Goal: Use online tool/utility: Utilize a website feature to perform a specific function

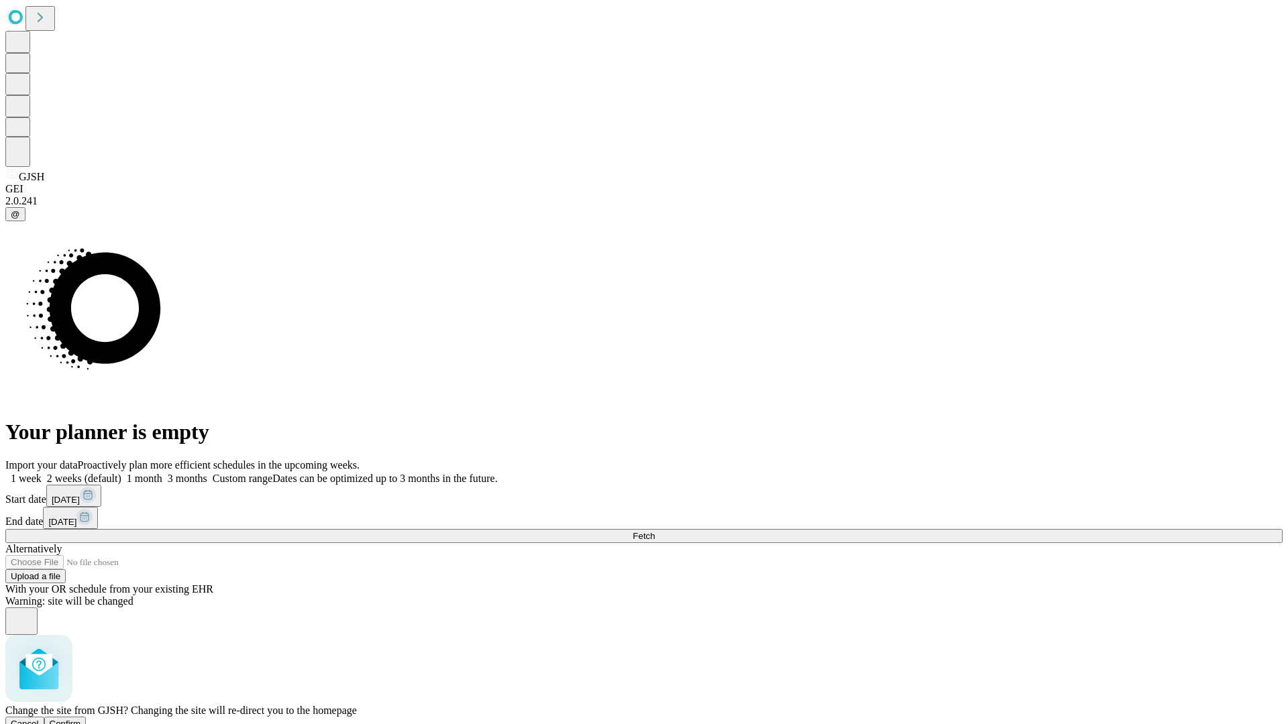
click at [81, 719] on span "Confirm" at bounding box center [66, 724] width 32 height 10
click at [162, 473] on label "1 month" at bounding box center [141, 478] width 41 height 11
click at [655, 531] on span "Fetch" at bounding box center [643, 536] width 22 height 10
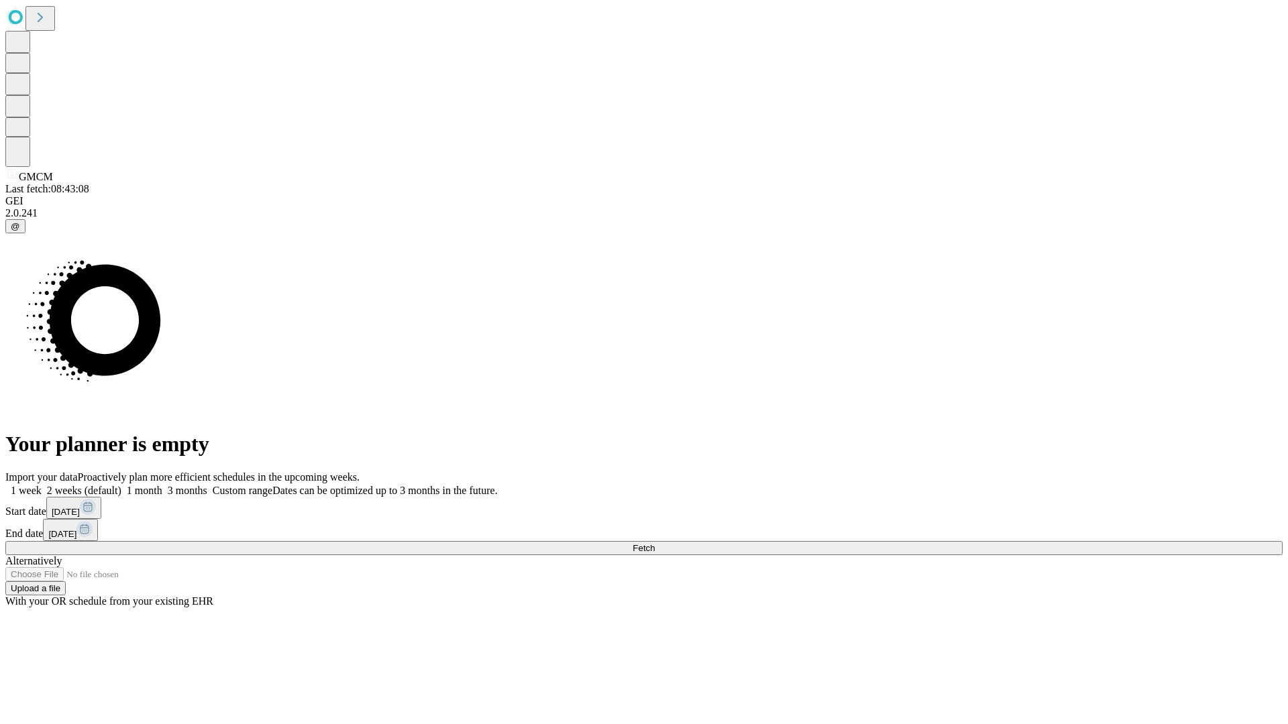
click at [162, 485] on label "1 month" at bounding box center [141, 490] width 41 height 11
click at [655, 543] on span "Fetch" at bounding box center [643, 548] width 22 height 10
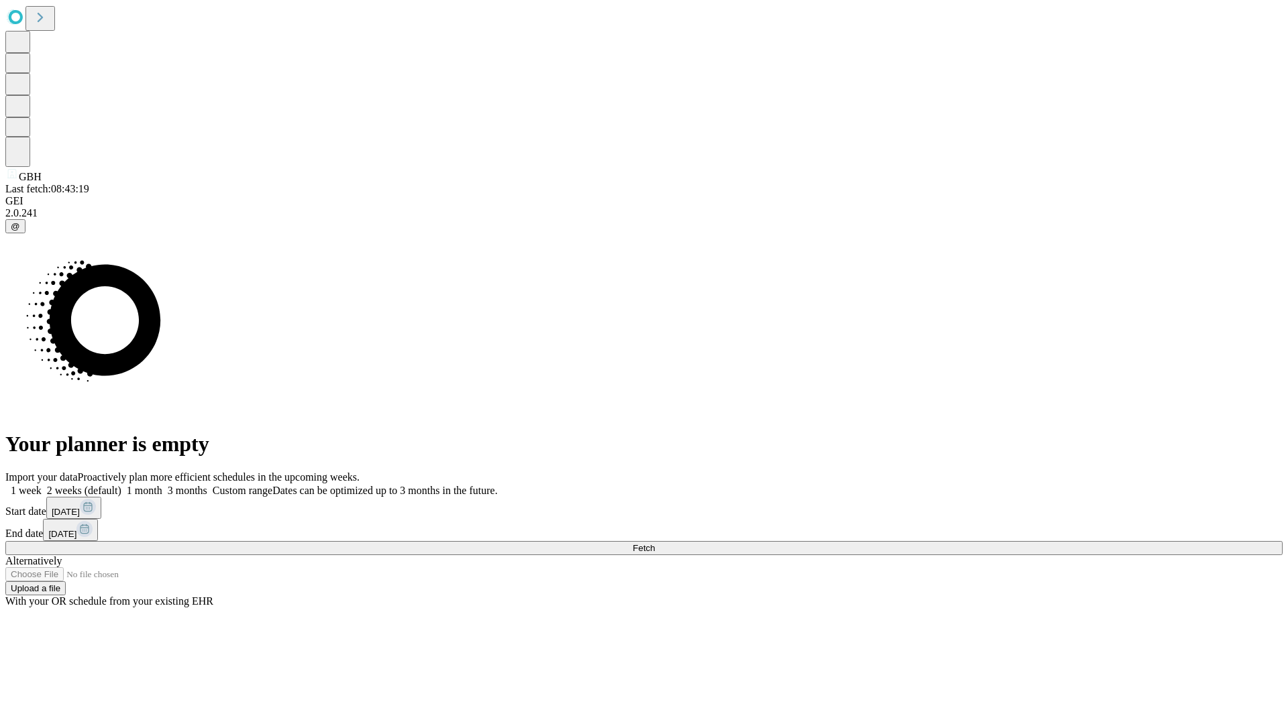
click at [162, 485] on label "1 month" at bounding box center [141, 490] width 41 height 11
click at [655, 543] on span "Fetch" at bounding box center [643, 548] width 22 height 10
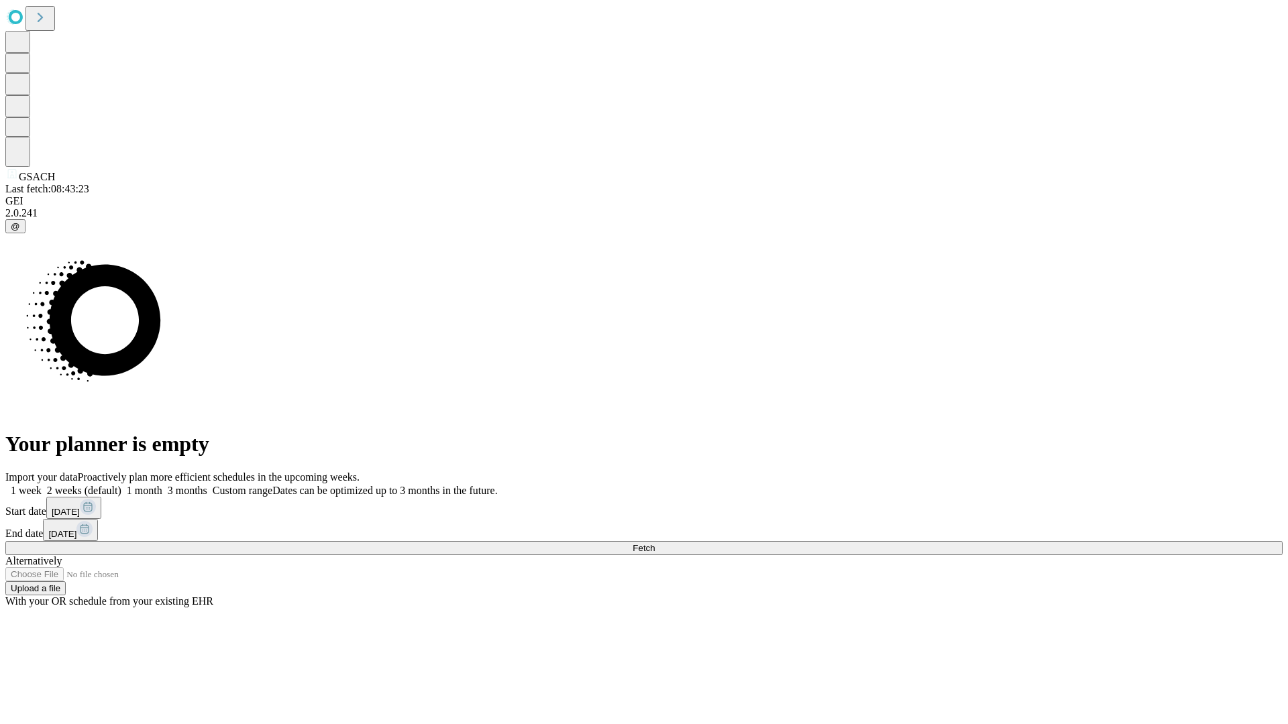
click at [162, 485] on label "1 month" at bounding box center [141, 490] width 41 height 11
click at [655, 543] on span "Fetch" at bounding box center [643, 548] width 22 height 10
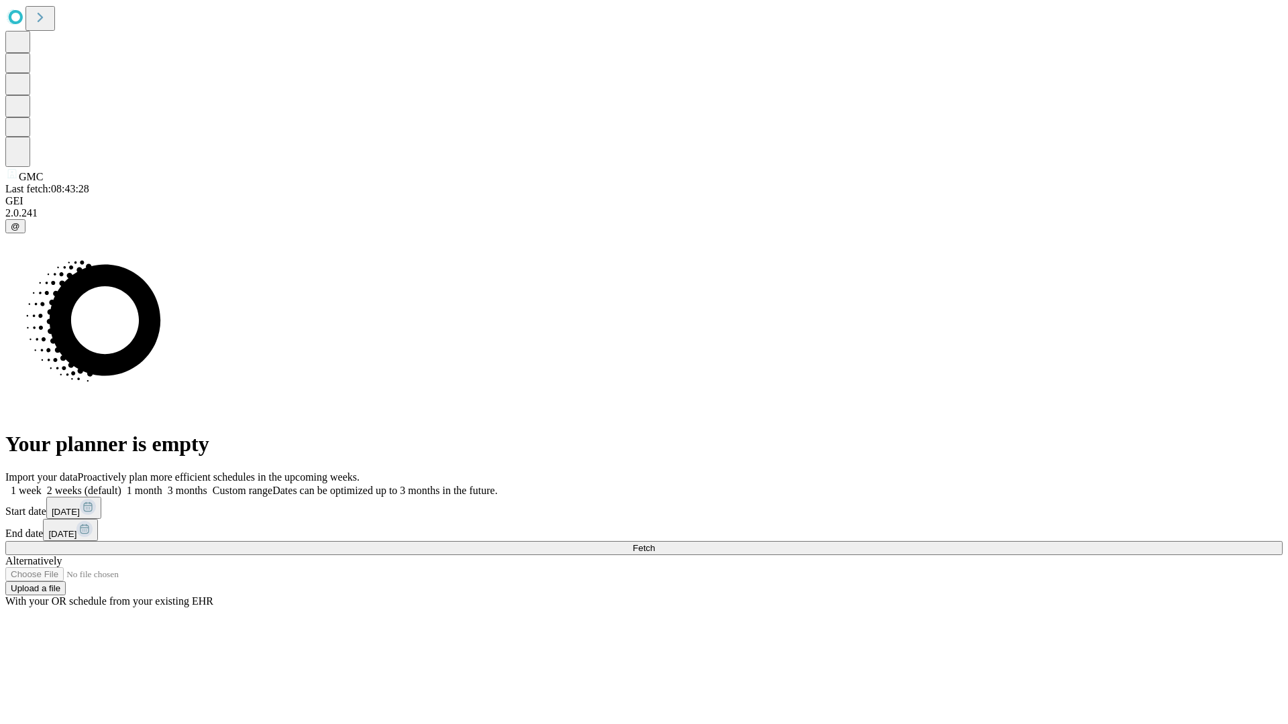
click at [162, 485] on label "1 month" at bounding box center [141, 490] width 41 height 11
click at [655, 543] on span "Fetch" at bounding box center [643, 548] width 22 height 10
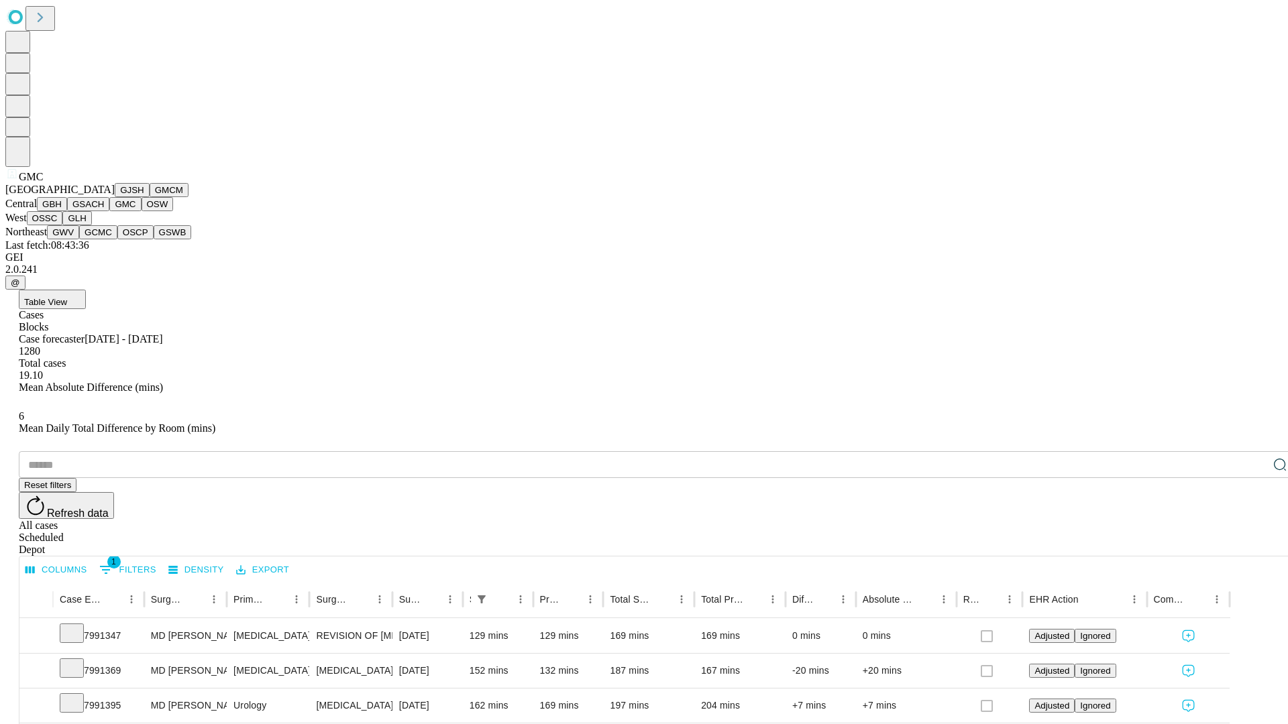
click at [142, 211] on button "OSW" at bounding box center [158, 204] width 32 height 14
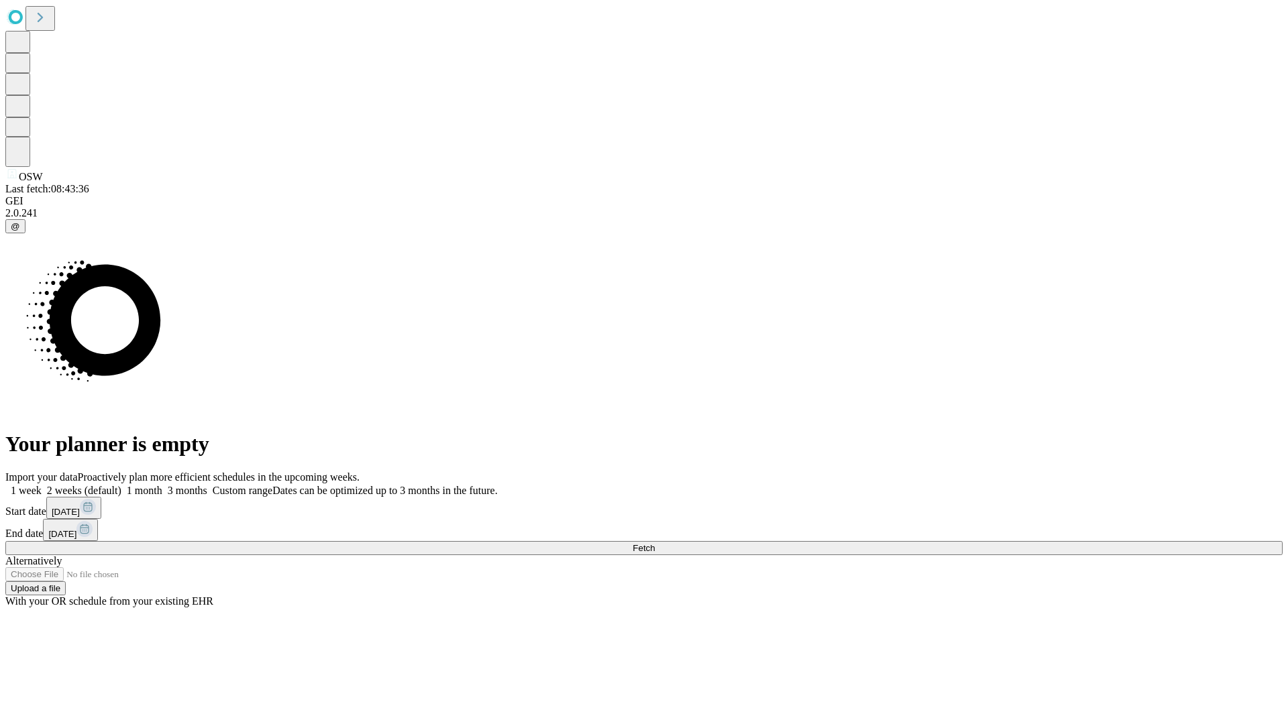
click at [162, 485] on label "1 month" at bounding box center [141, 490] width 41 height 11
click at [655, 543] on span "Fetch" at bounding box center [643, 548] width 22 height 10
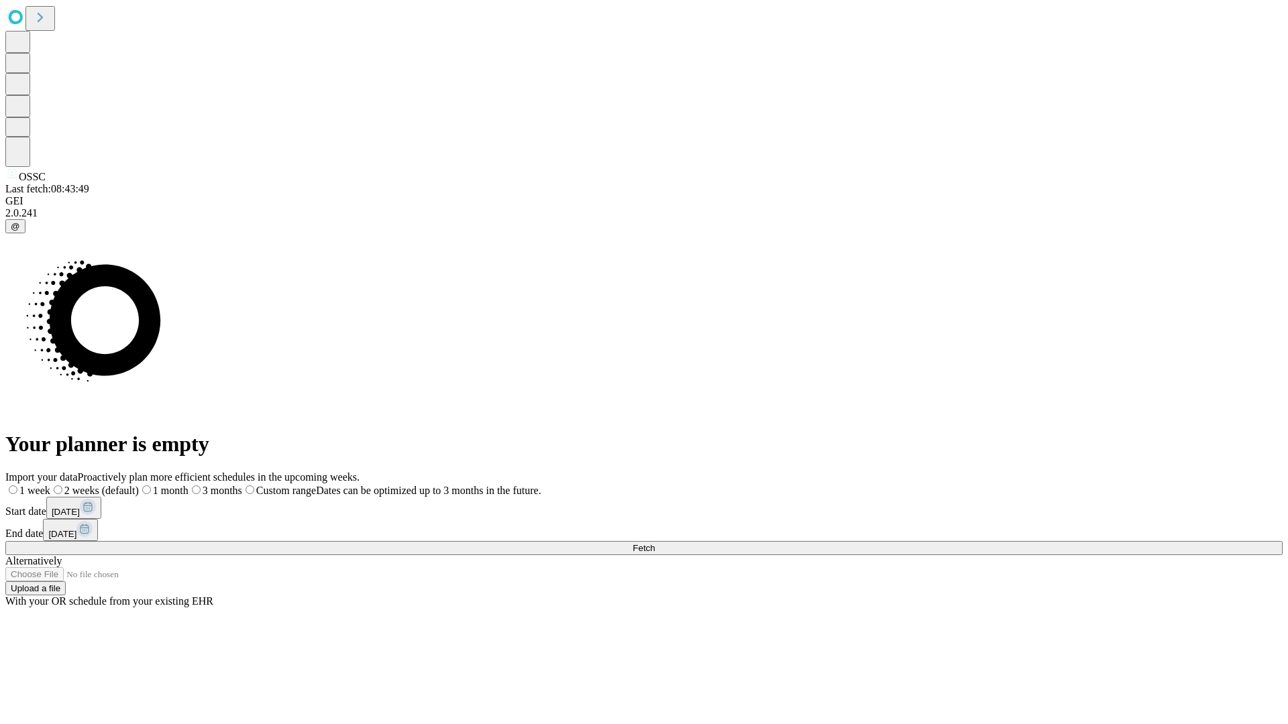
click at [655, 543] on span "Fetch" at bounding box center [643, 548] width 22 height 10
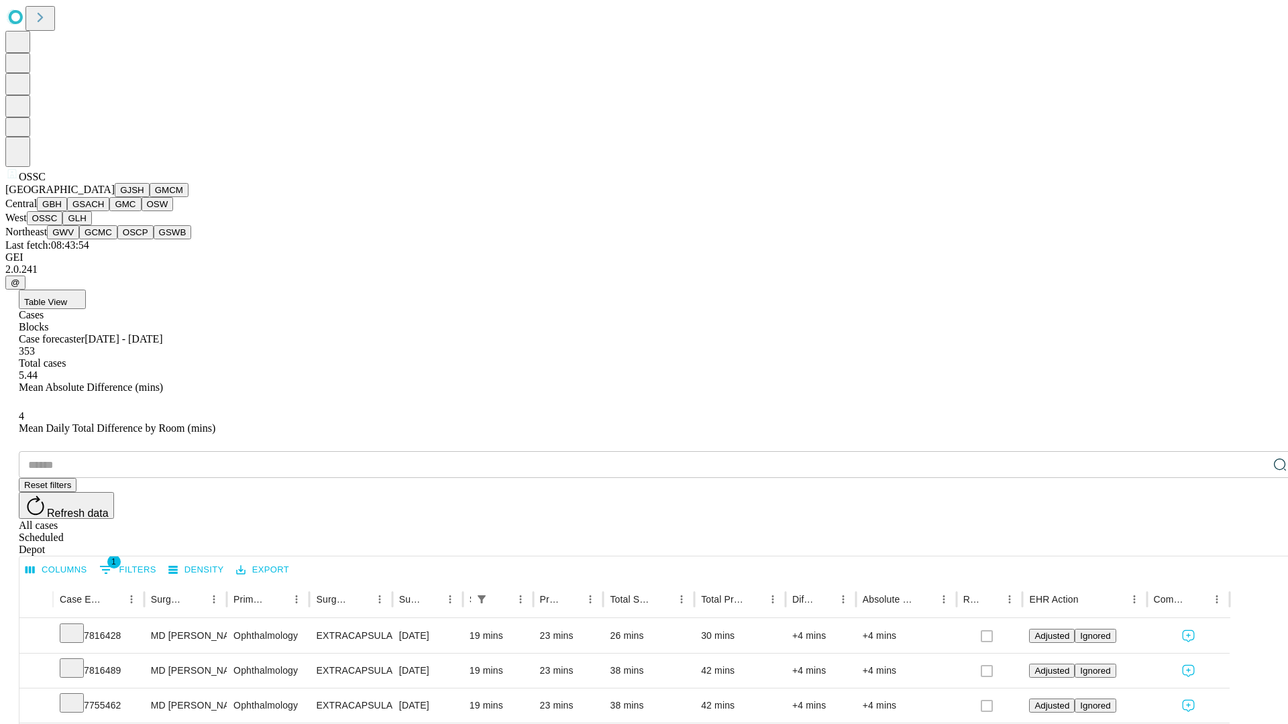
click at [91, 225] on button "GLH" at bounding box center [76, 218] width 29 height 14
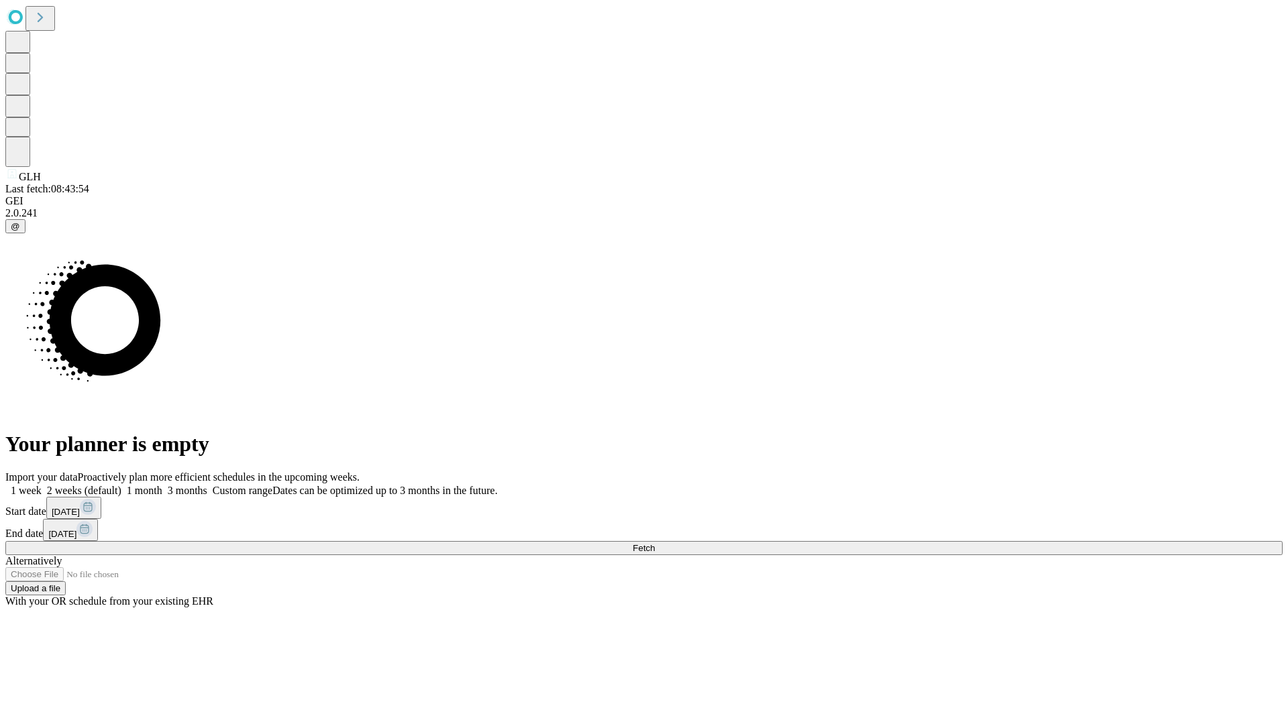
click at [655, 543] on span "Fetch" at bounding box center [643, 548] width 22 height 10
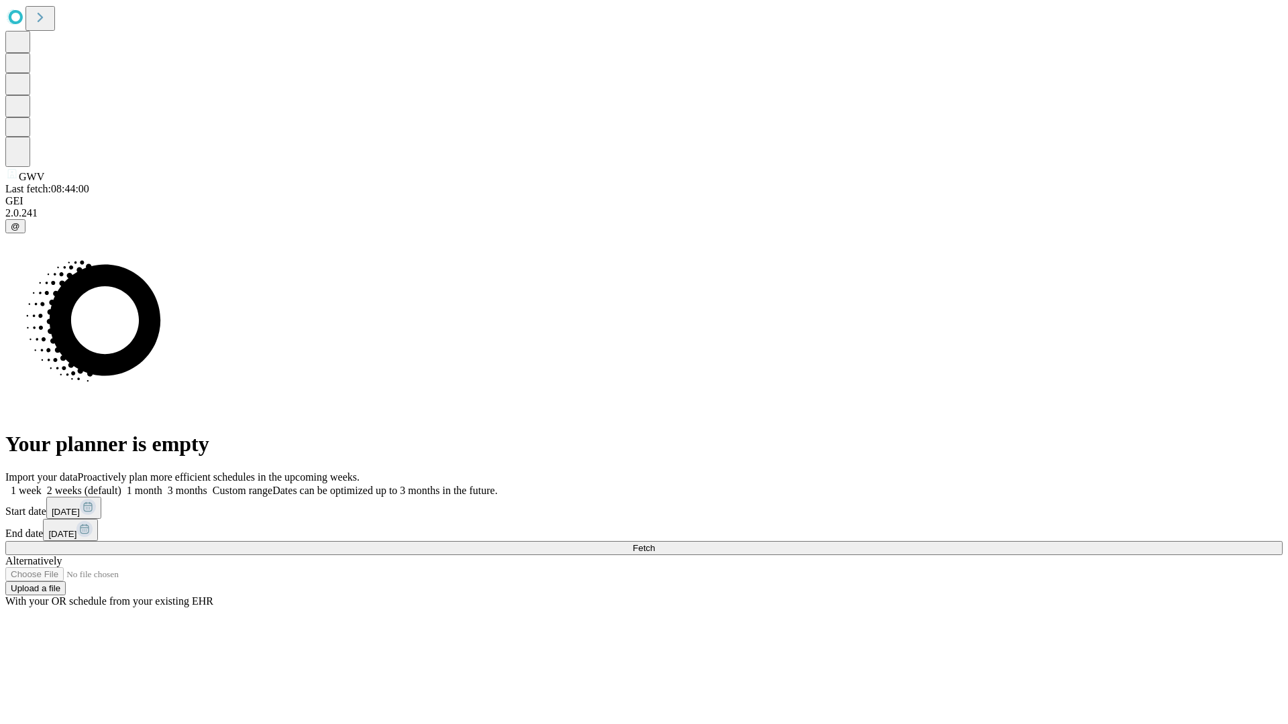
click at [162, 485] on label "1 month" at bounding box center [141, 490] width 41 height 11
click at [655, 543] on span "Fetch" at bounding box center [643, 548] width 22 height 10
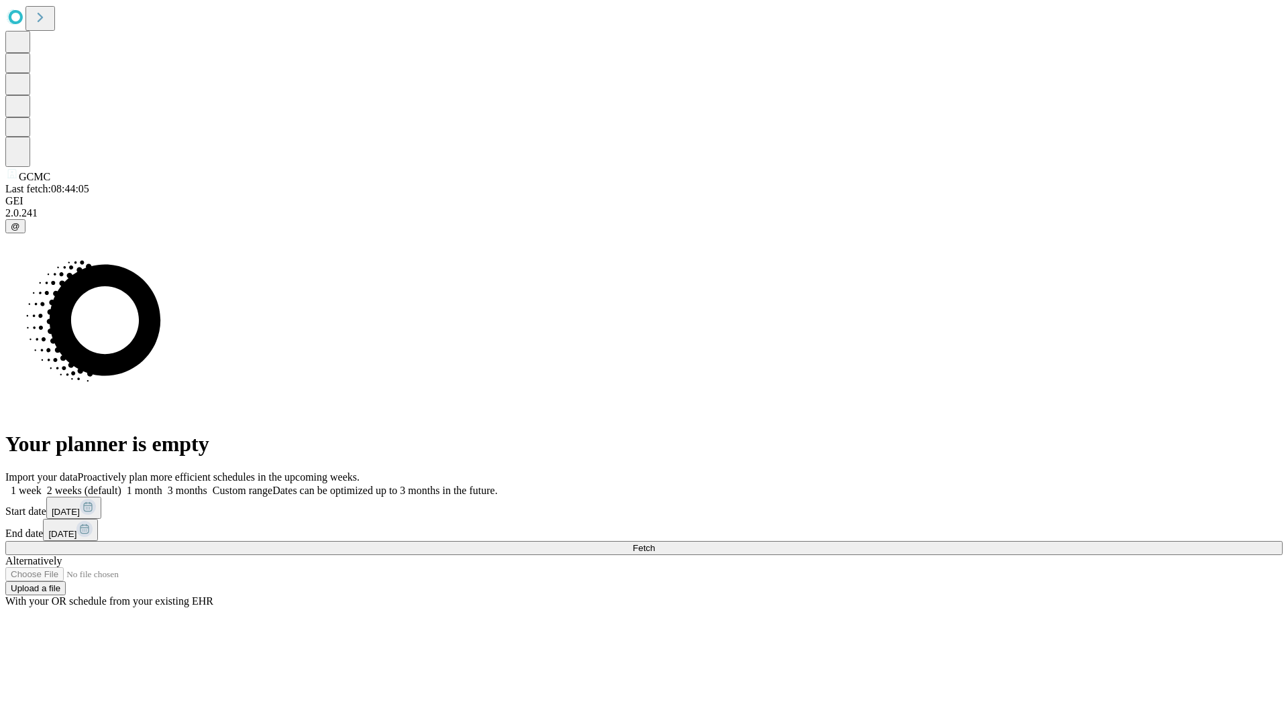
click at [162, 485] on label "1 month" at bounding box center [141, 490] width 41 height 11
click at [655, 543] on span "Fetch" at bounding box center [643, 548] width 22 height 10
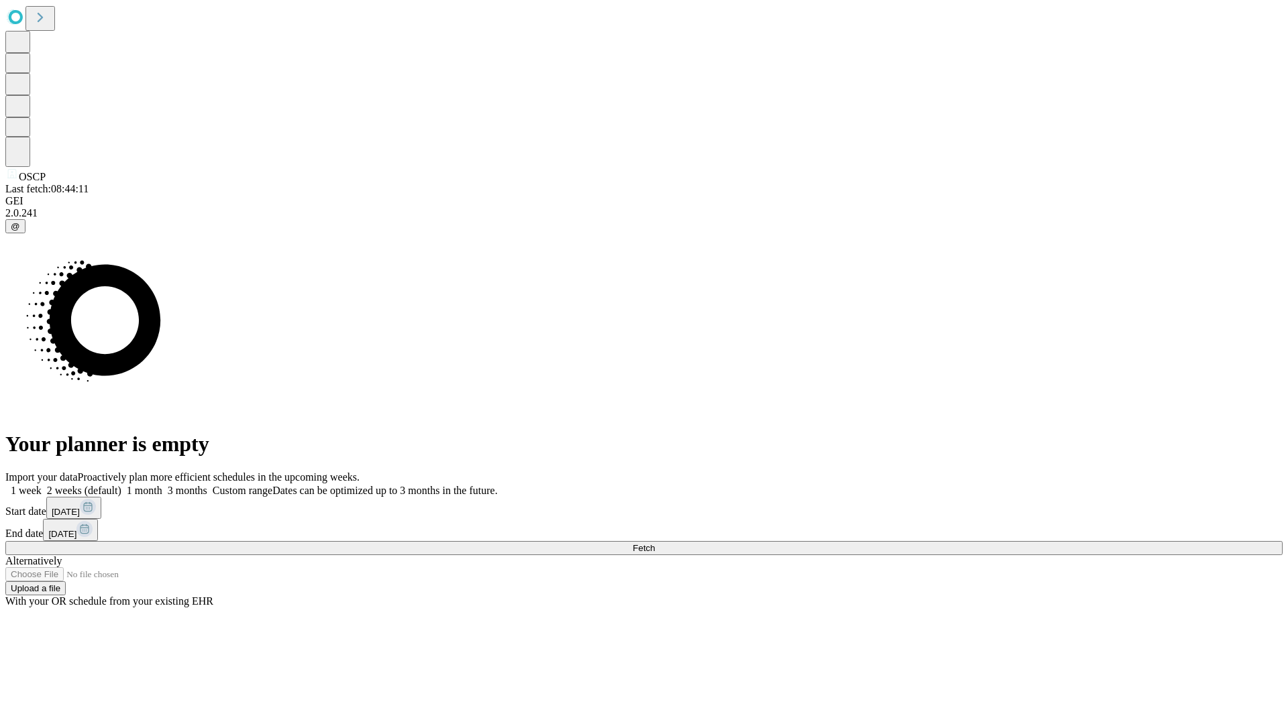
click at [162, 485] on label "1 month" at bounding box center [141, 490] width 41 height 11
click at [655, 543] on span "Fetch" at bounding box center [643, 548] width 22 height 10
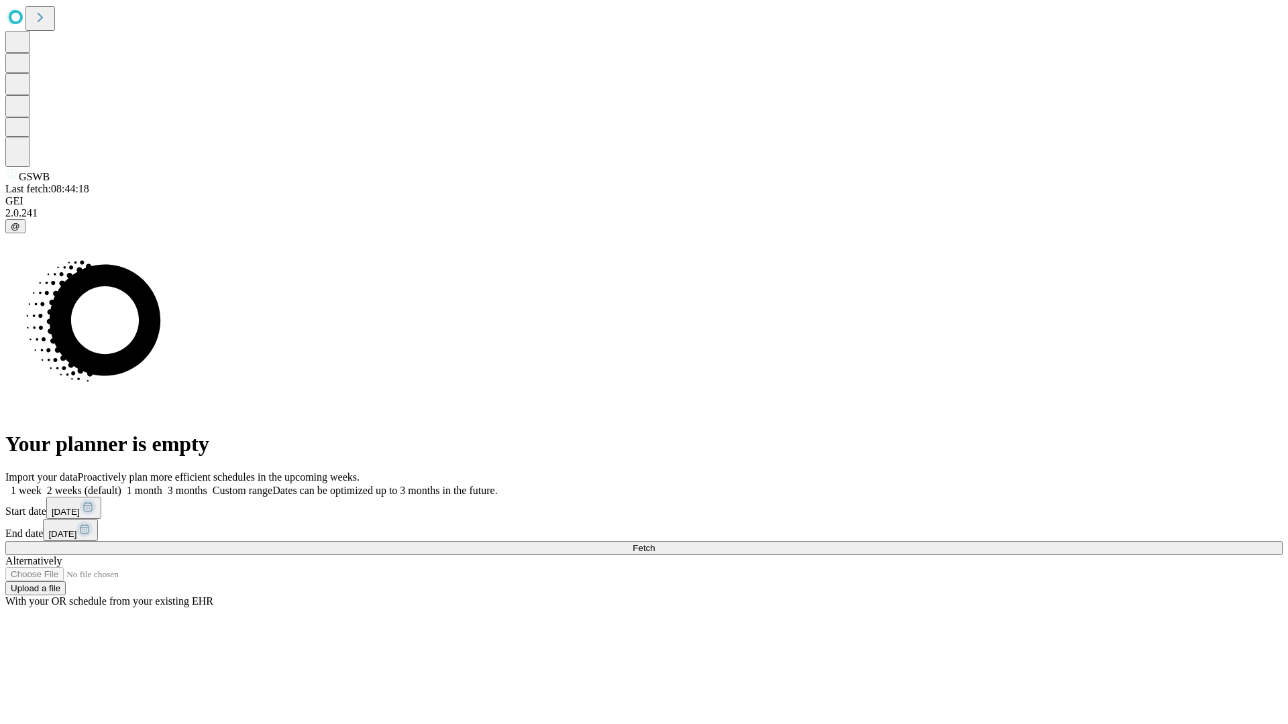
click at [162, 485] on label "1 month" at bounding box center [141, 490] width 41 height 11
click at [655, 543] on span "Fetch" at bounding box center [643, 548] width 22 height 10
